Goal: Complete application form: Complete application form

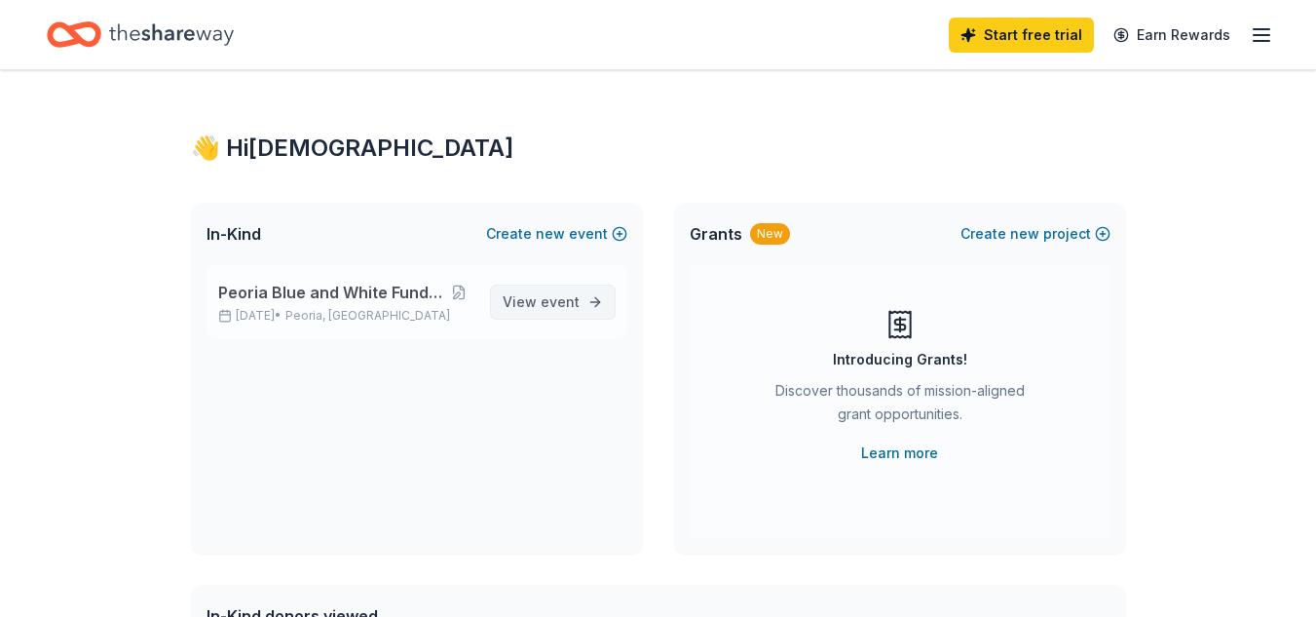
click at [556, 302] on span "event" at bounding box center [560, 301] width 39 height 17
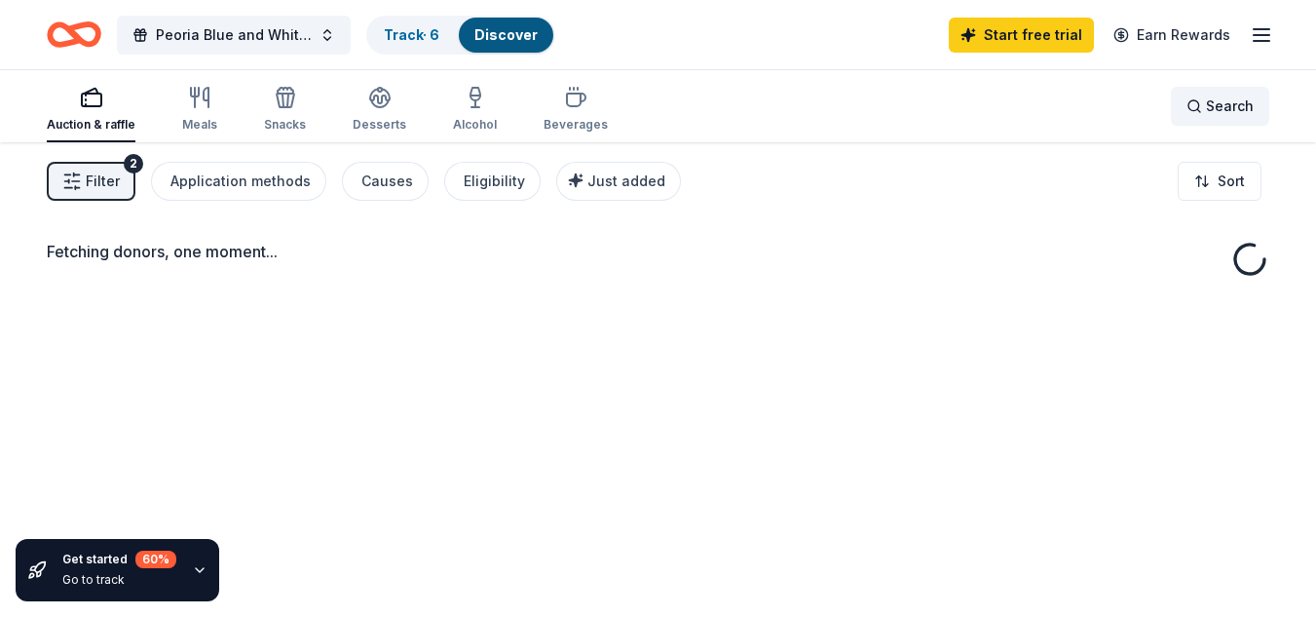
click at [1196, 110] on div "Search" at bounding box center [1220, 106] width 67 height 23
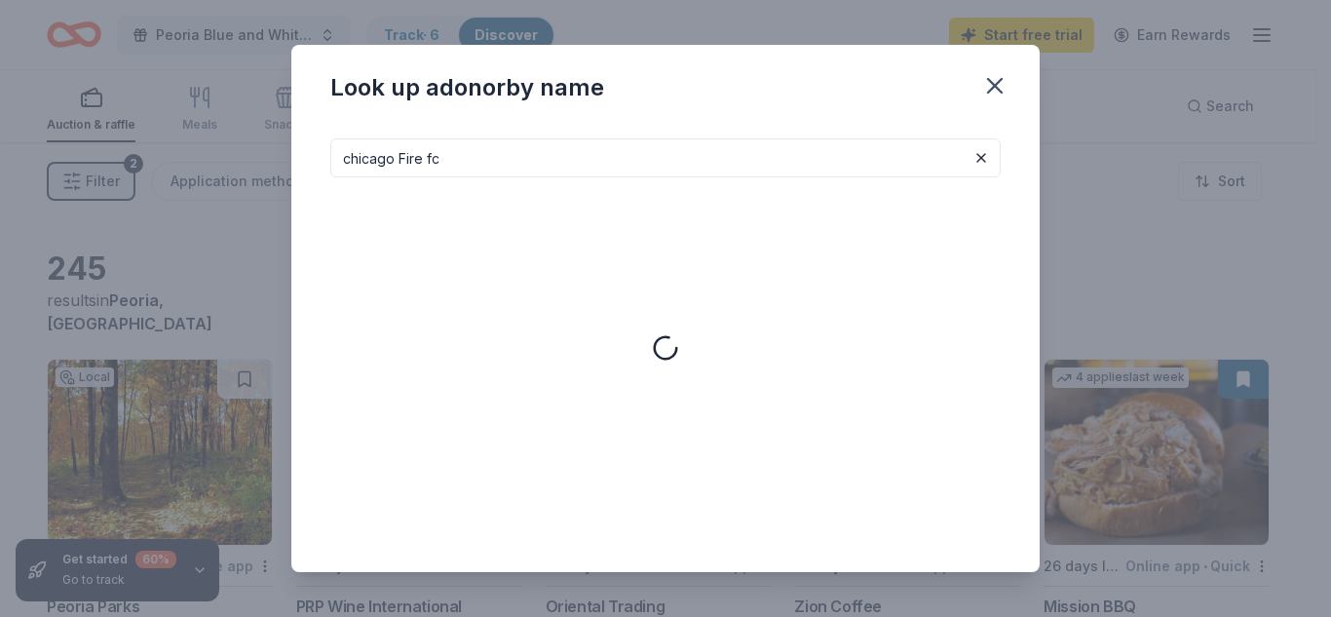
type input "chicago Fire fc"
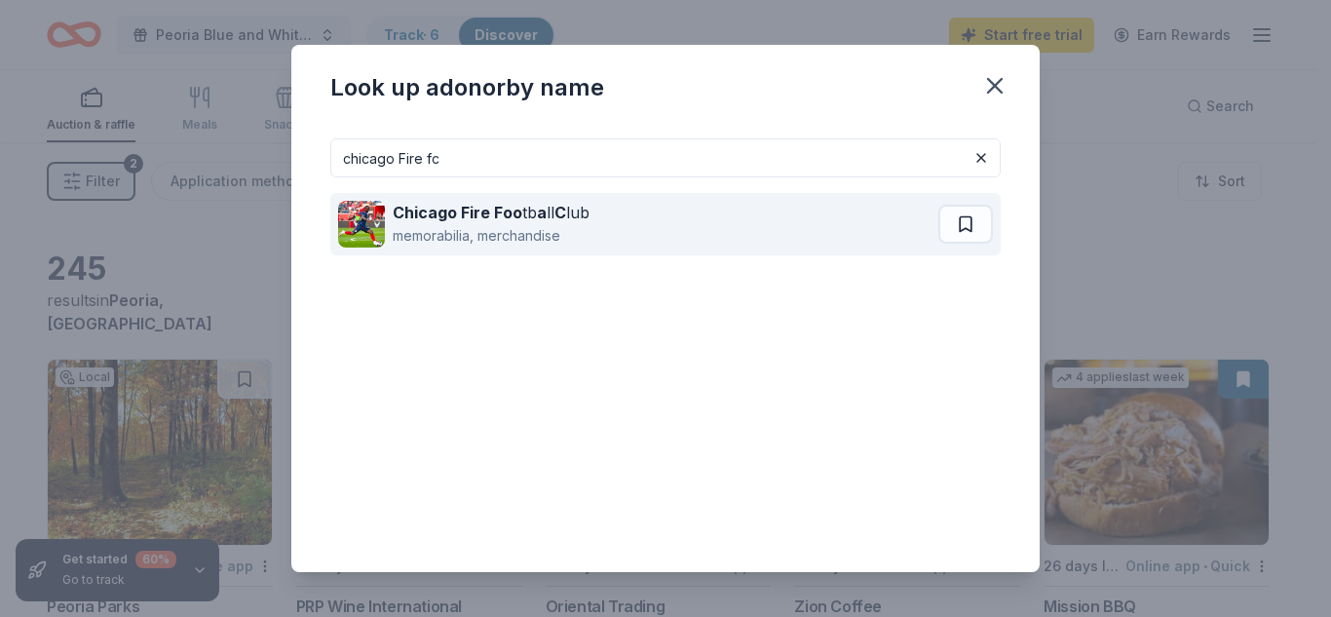
click at [525, 223] on div "Chicago Fire Foo tb a ll C lub" at bounding box center [491, 212] width 197 height 23
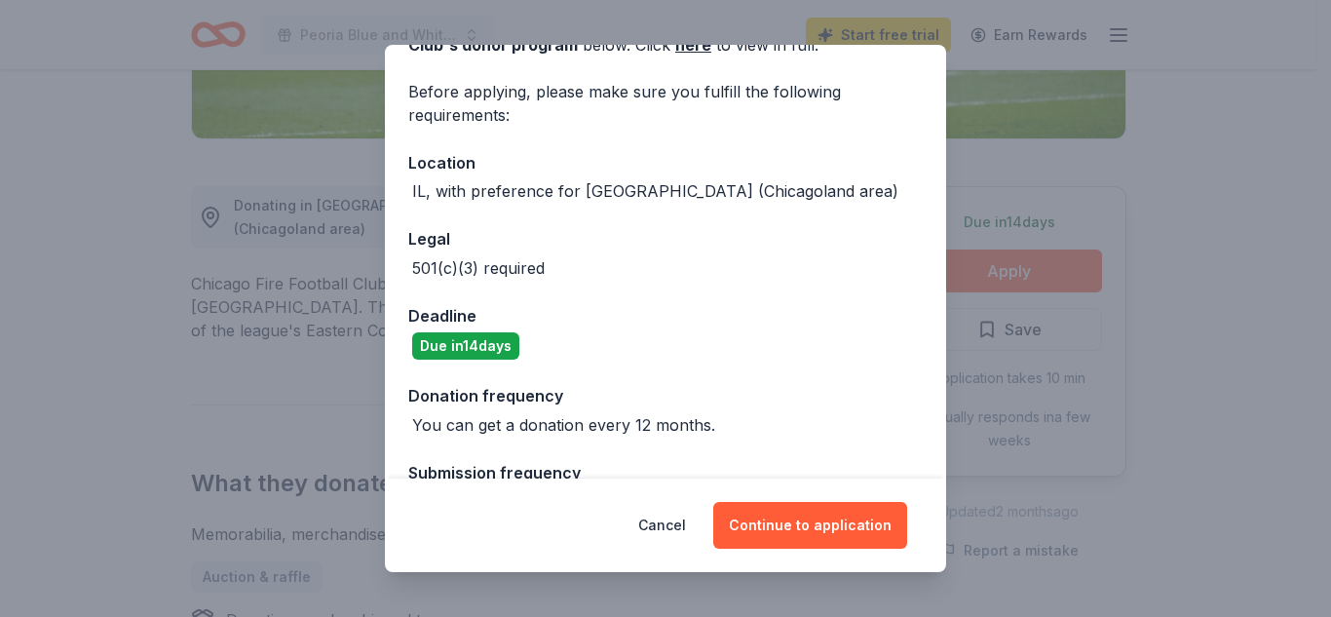
scroll to position [187, 0]
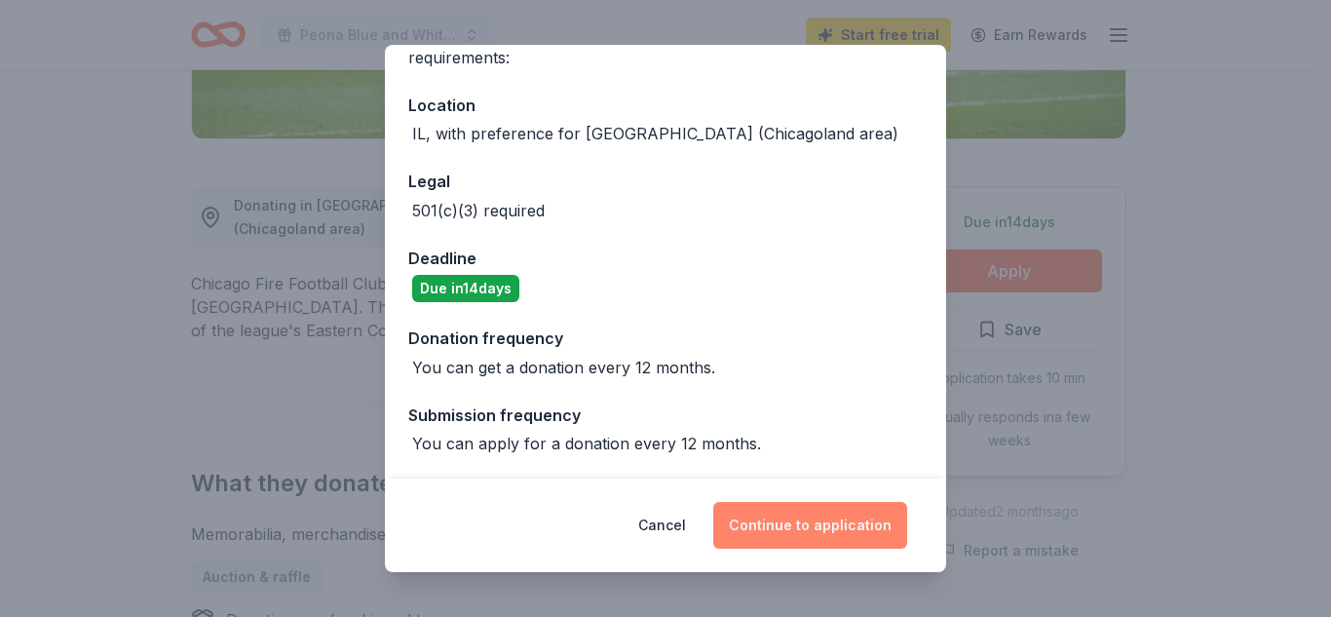
click at [807, 526] on button "Continue to application" at bounding box center [810, 525] width 194 height 47
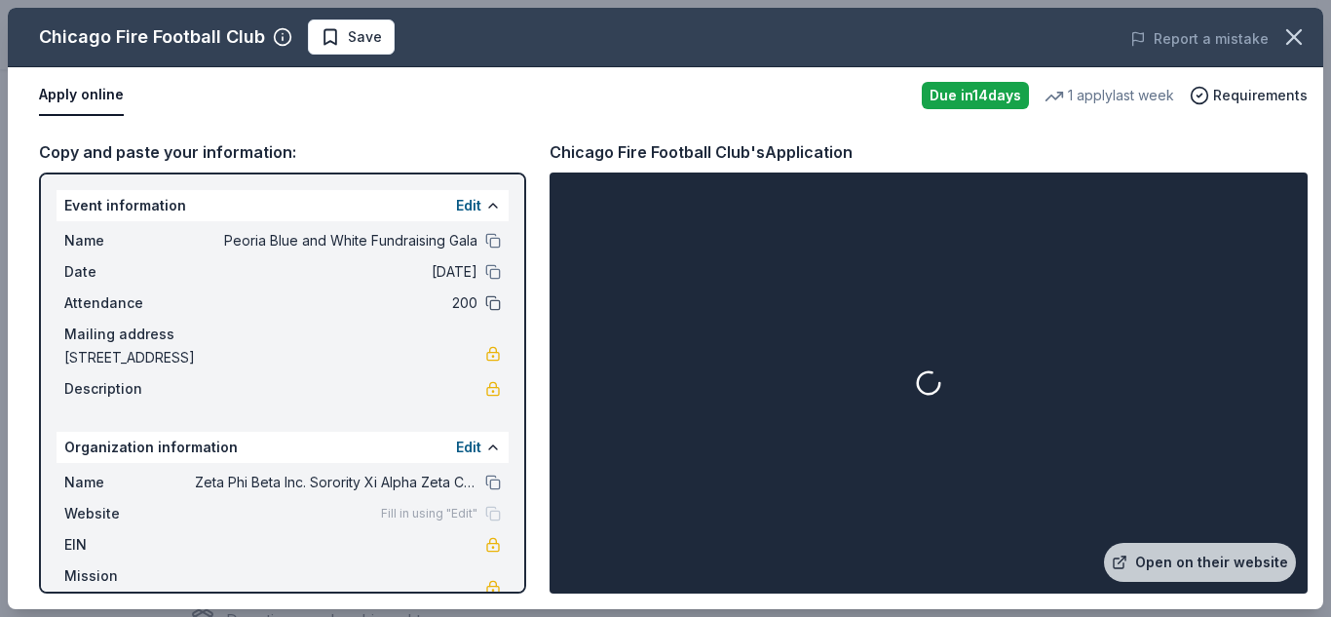
click at [485, 301] on button at bounding box center [493, 303] width 16 height 16
click at [456, 201] on button "Edit" at bounding box center [468, 205] width 25 height 23
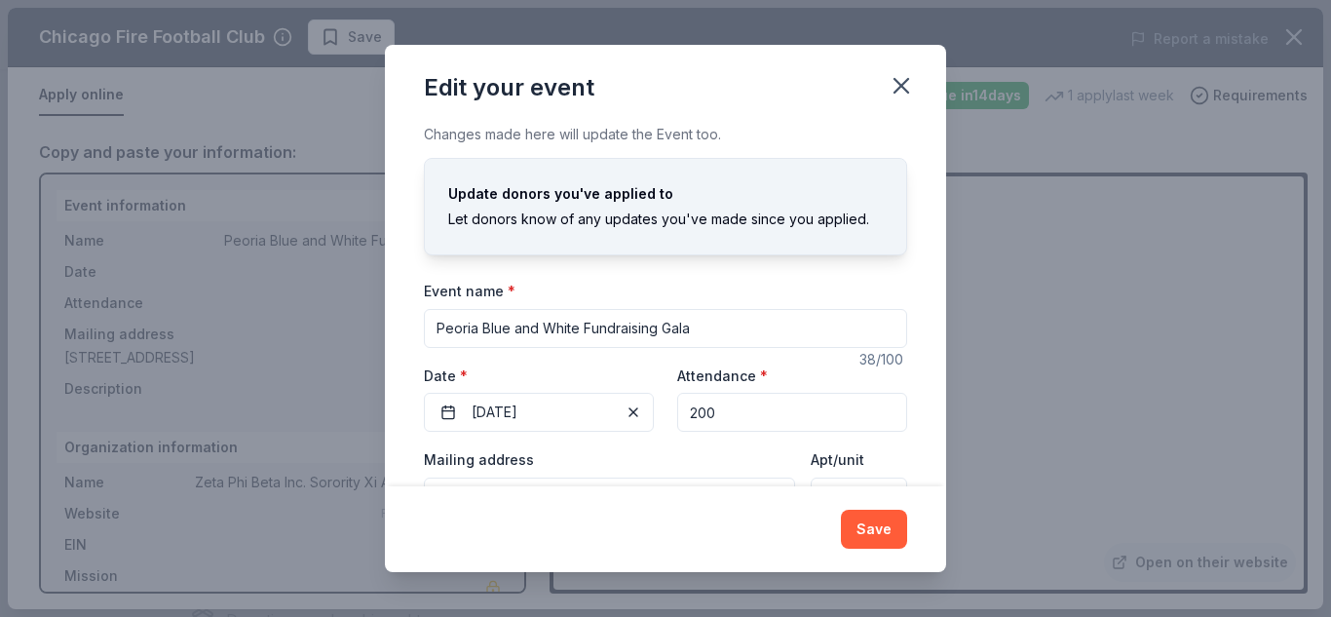
click at [726, 415] on input "200" at bounding box center [792, 412] width 230 height 39
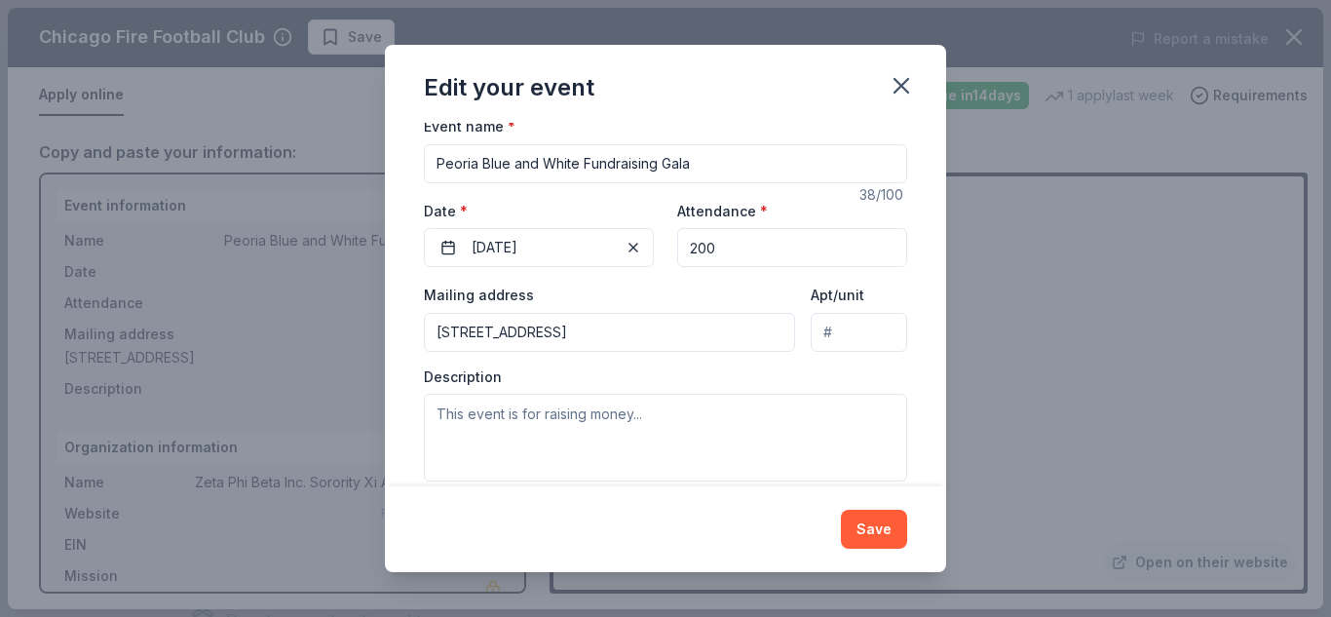
scroll to position [174, 0]
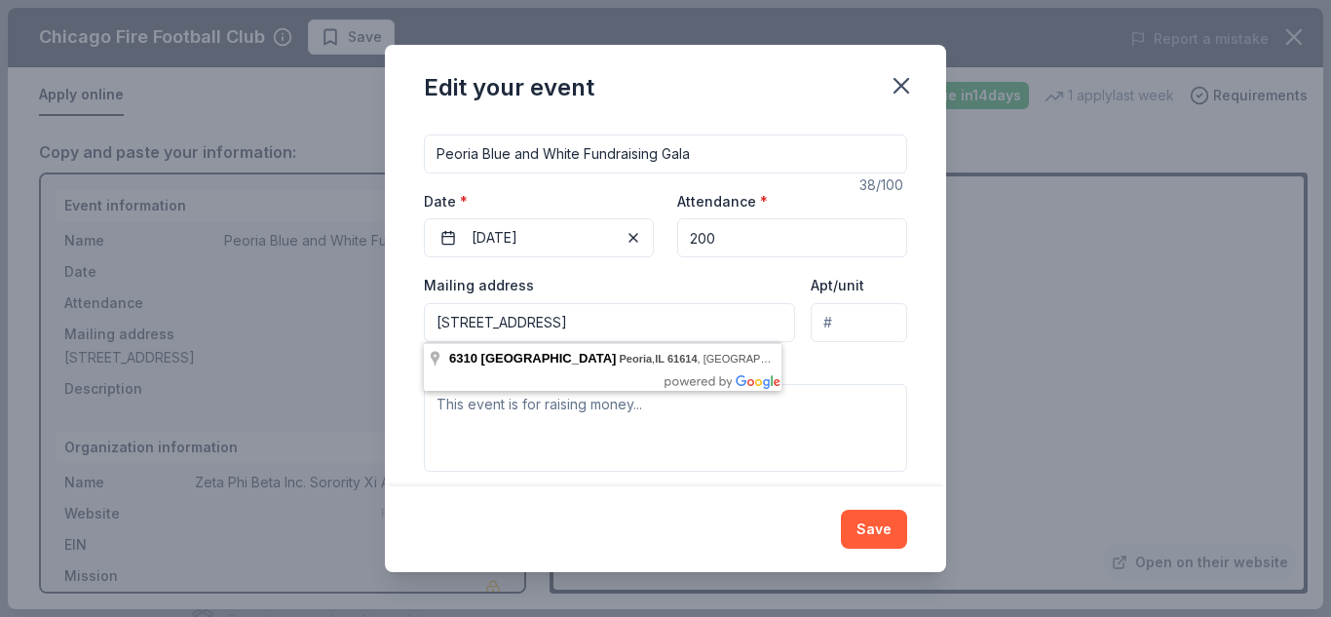
drag, startPoint x: 741, startPoint y: 323, endPoint x: 424, endPoint y: 323, distance: 317.6
click at [424, 323] on input "[STREET_ADDRESS]" at bounding box center [609, 322] width 371 height 39
paste input "O N University St - P.O. Box 3492 - [GEOGRAPHIC_DATA]"
type input "[STREET_ADDRESS][GEOGRAPHIC_DATA] Box 3492 - [GEOGRAPHIC_DATA]"
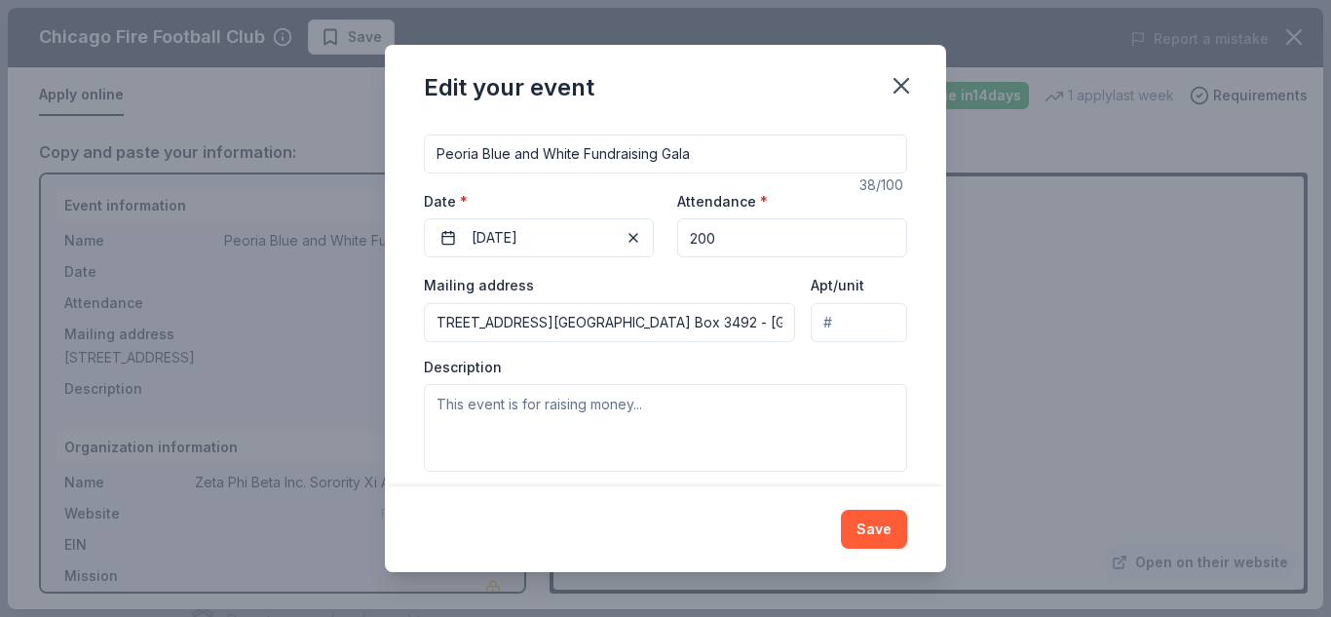
scroll to position [0, 0]
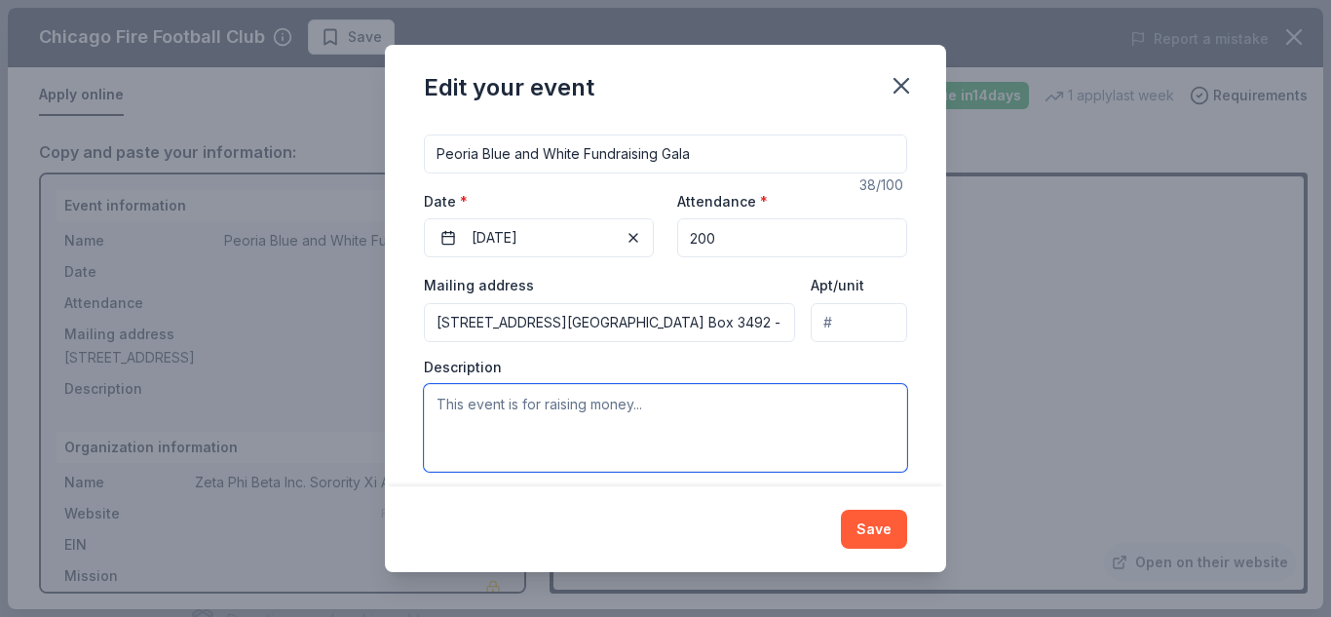
click at [743, 453] on textarea at bounding box center [665, 428] width 483 height 88
paste textarea "The Peoria Blue and White Gala is our largest fundraising event of the year. La…"
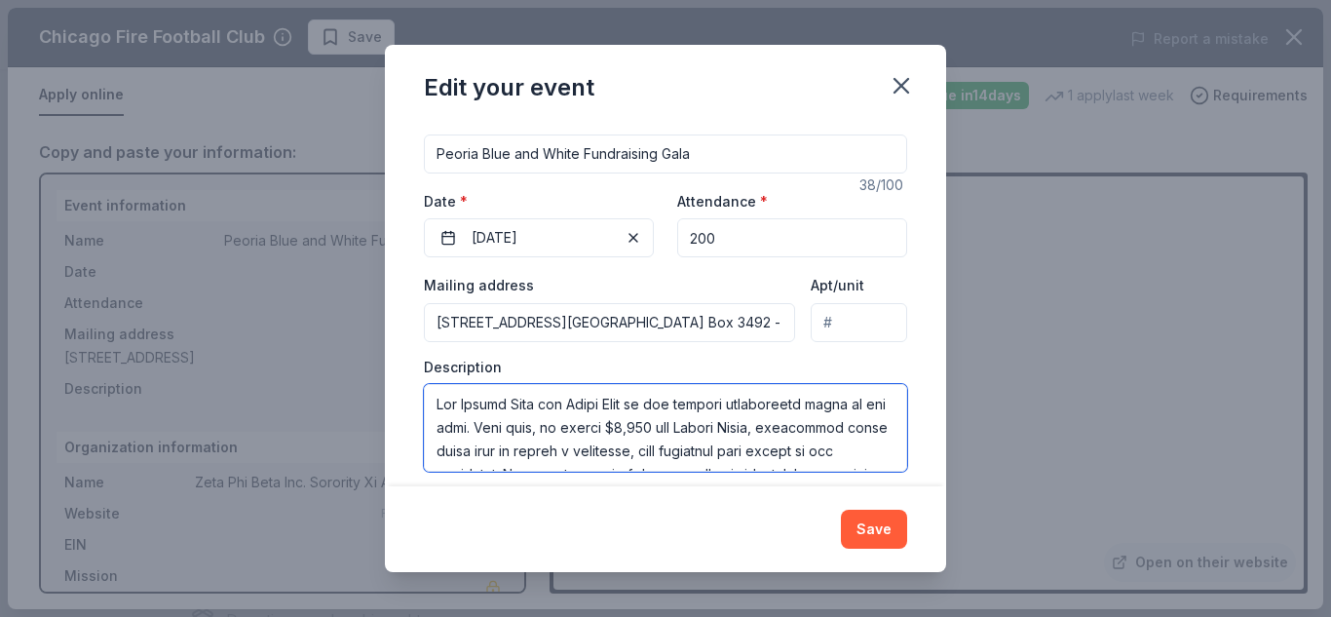
scroll to position [363, 0]
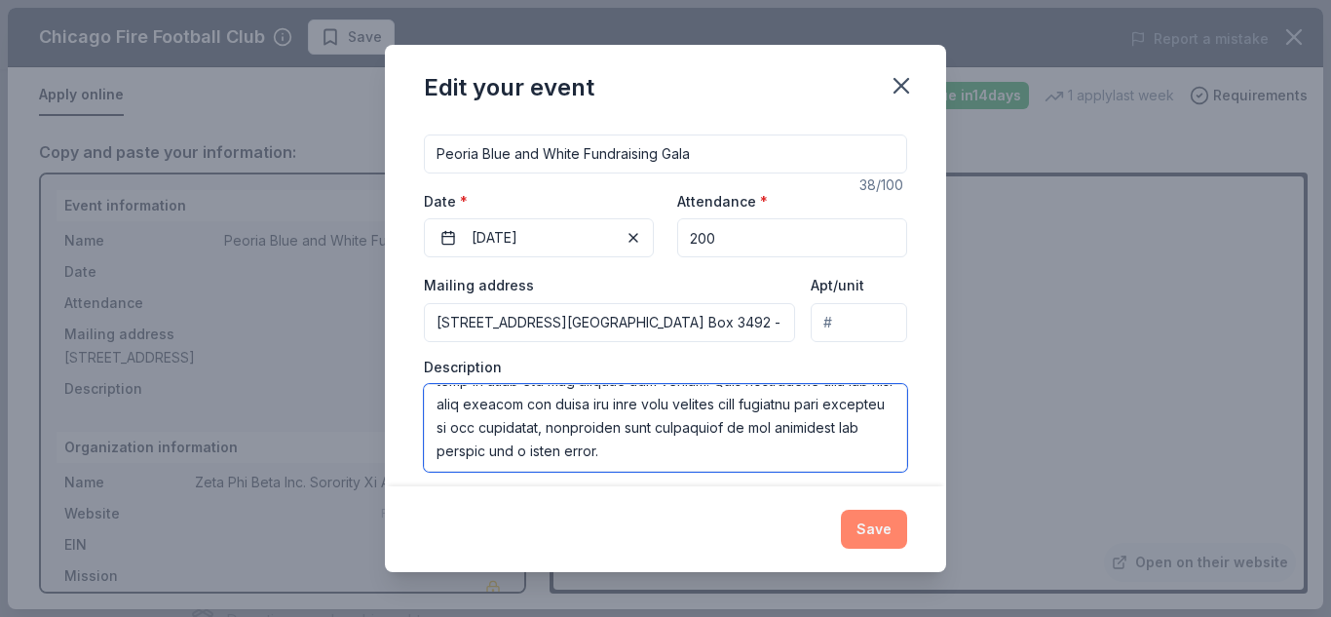
type textarea "The Peoria Blue and White Gala is our largest fundraising event of the year. La…"
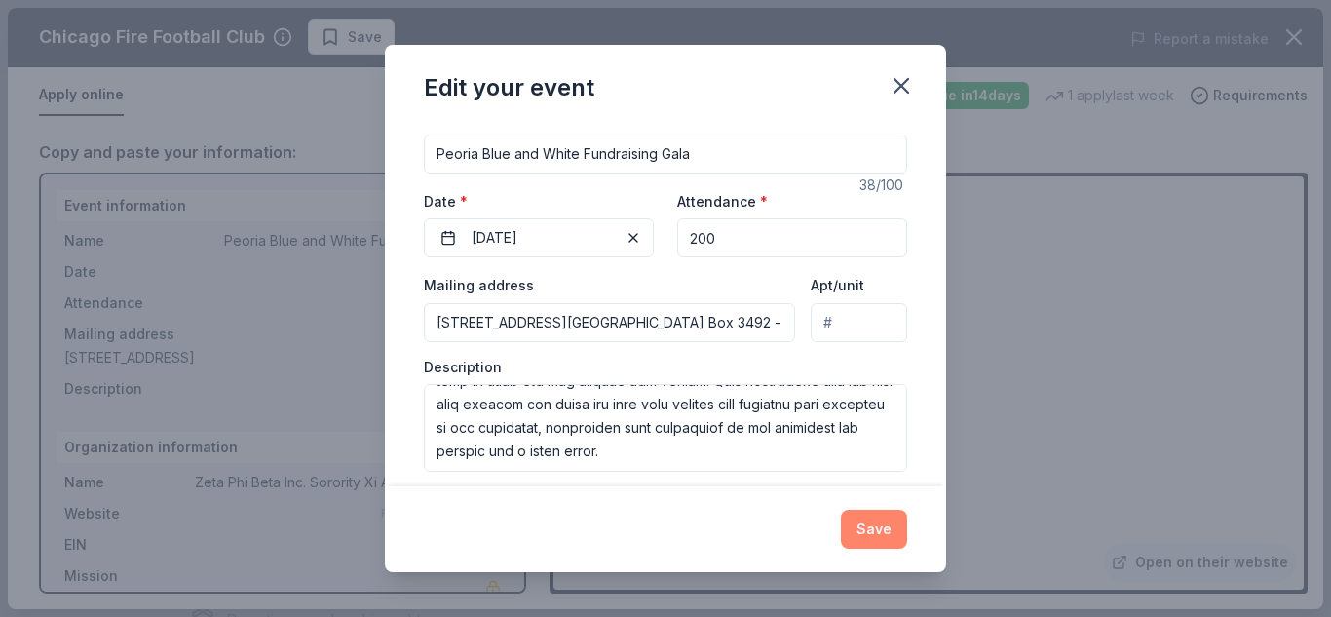
click at [868, 525] on button "Save" at bounding box center [874, 529] width 66 height 39
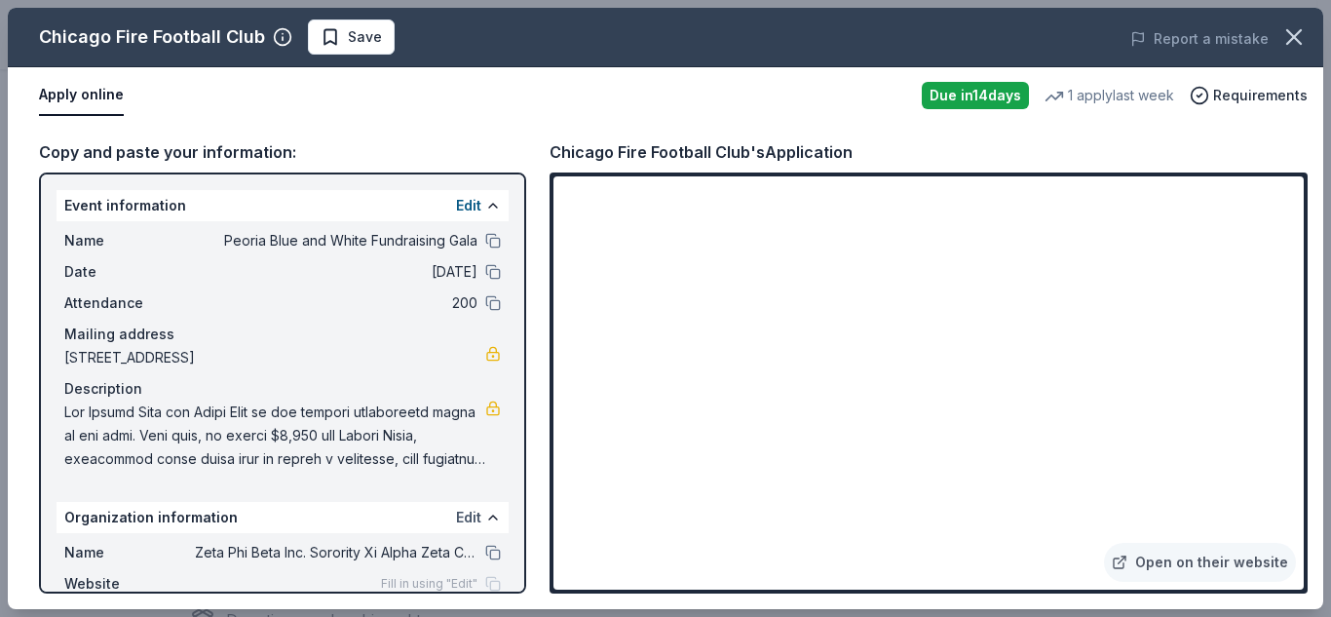
click at [456, 517] on button "Edit" at bounding box center [468, 517] width 25 height 23
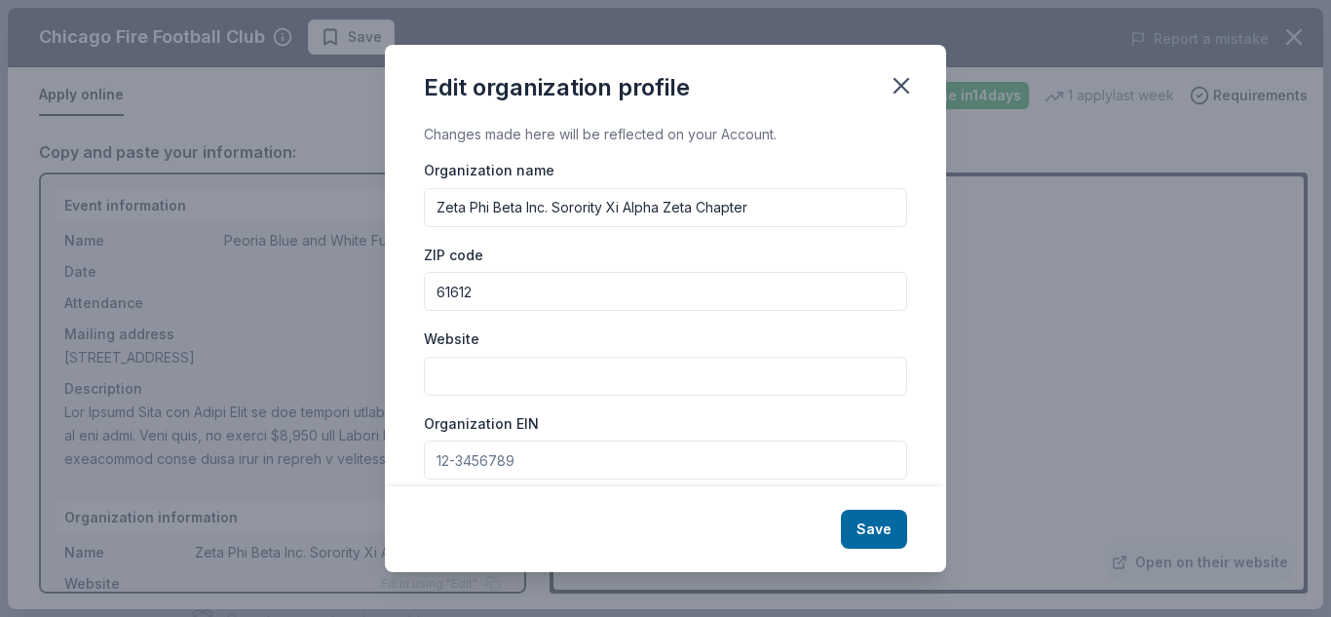
drag, startPoint x: 758, startPoint y: 207, endPoint x: 553, endPoint y: 209, distance: 204.6
click at [553, 209] on input "Zeta Phi Beta Inc. Sorority Xi Alpha Zeta Chapter" at bounding box center [665, 207] width 483 height 39
click at [524, 206] on input "Zeta Phi Beta Inc." at bounding box center [665, 207] width 483 height 39
type input "Zeta Phi Beta Sorority Inc."
drag, startPoint x: 517, startPoint y: 460, endPoint x: 411, endPoint y: 460, distance: 106.2
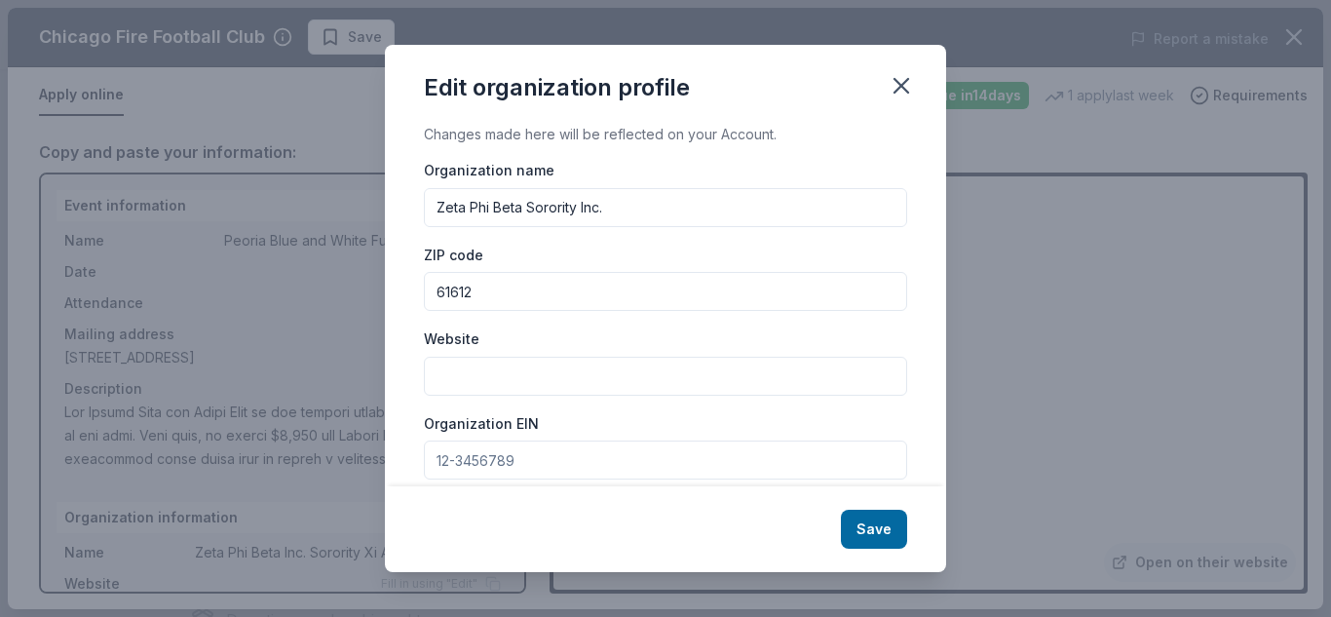
click at [411, 460] on div "Changes made here will be reflected on your Account. Organization name Zeta Phi…" at bounding box center [665, 304] width 561 height 363
drag, startPoint x: 523, startPoint y: 461, endPoint x: 477, endPoint y: 459, distance: 45.8
click at [477, 459] on input "Organization EIN" at bounding box center [665, 459] width 483 height 39
type input "[US_EMPLOYER_IDENTIFICATION_NUMBER]"
click at [859, 527] on button "Save" at bounding box center [874, 529] width 66 height 39
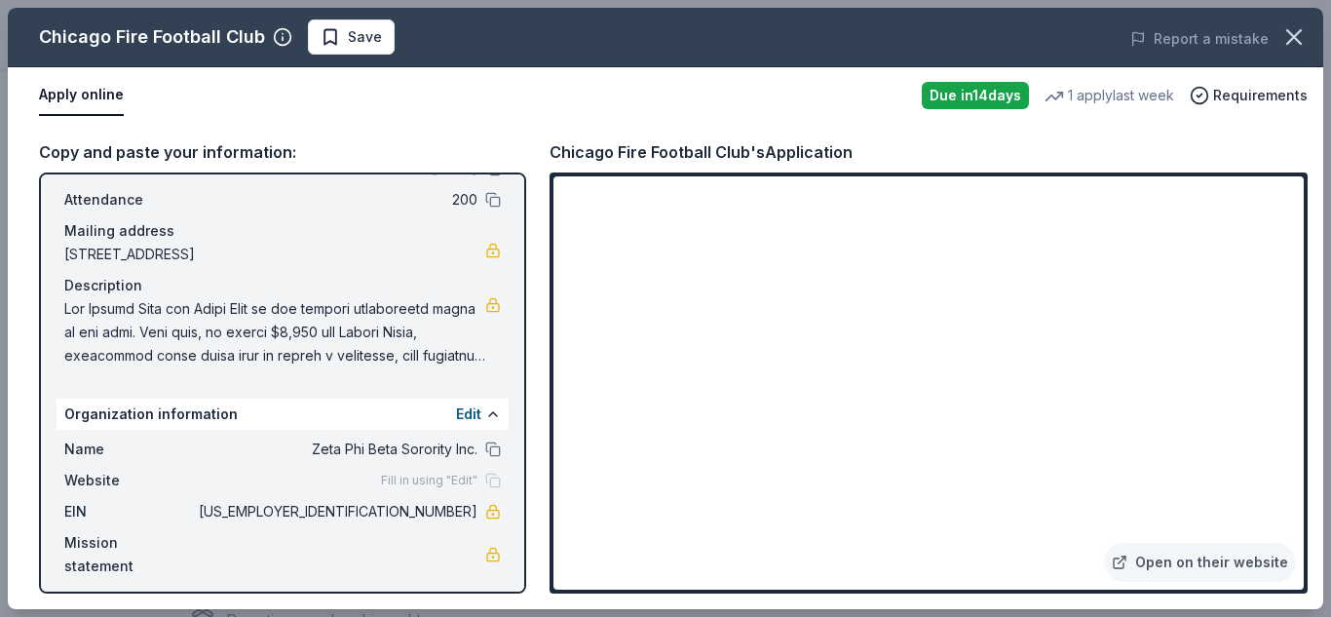
scroll to position [113, 0]
